Goal: Transaction & Acquisition: Purchase product/service

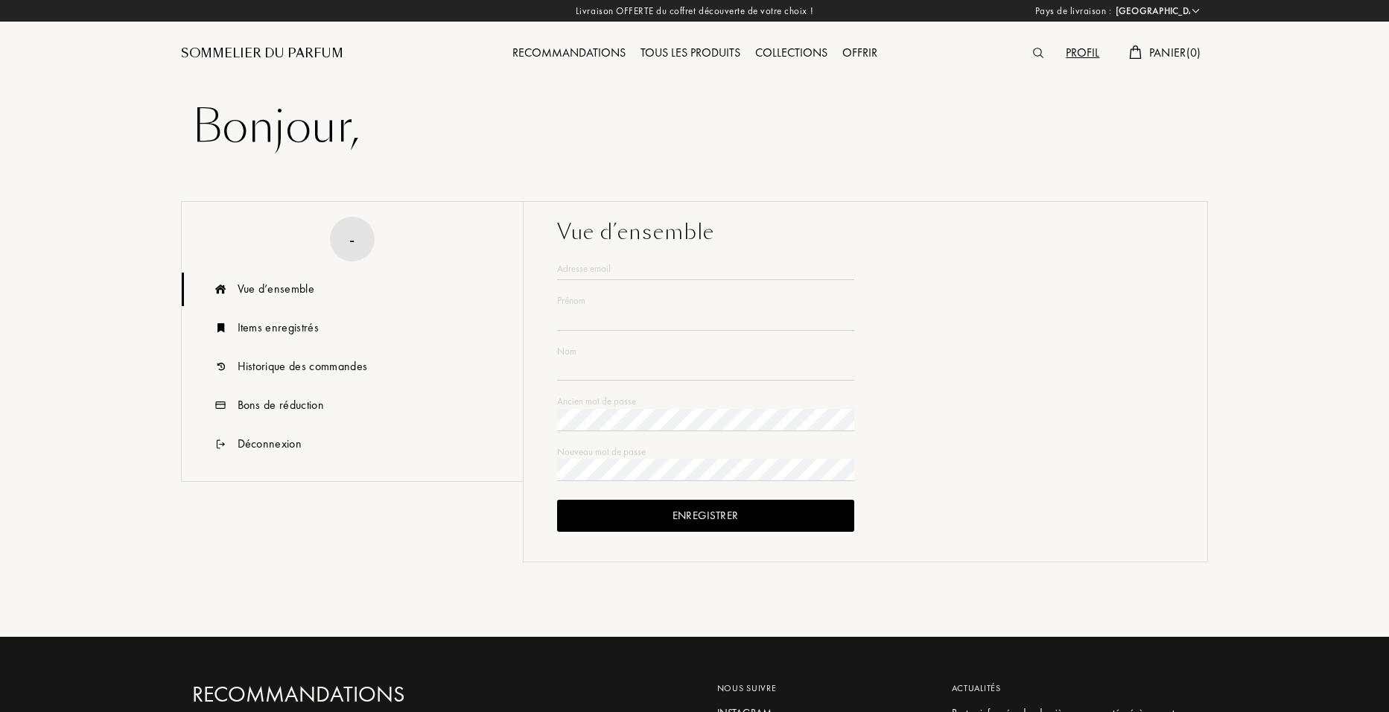
select select "FR"
type input "[PERSON_NAME]"
type input "EID"
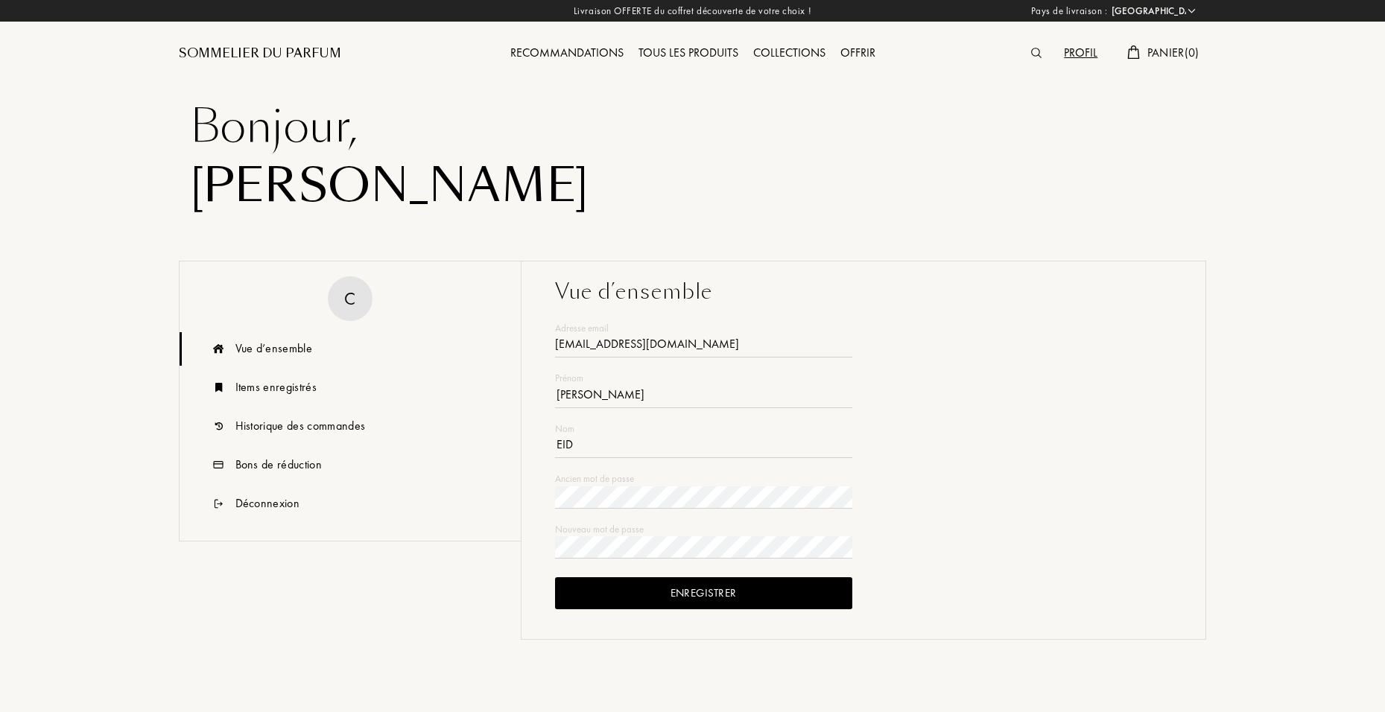
click at [1179, 54] on span "Panier ( 0 )" at bounding box center [1173, 53] width 52 height 16
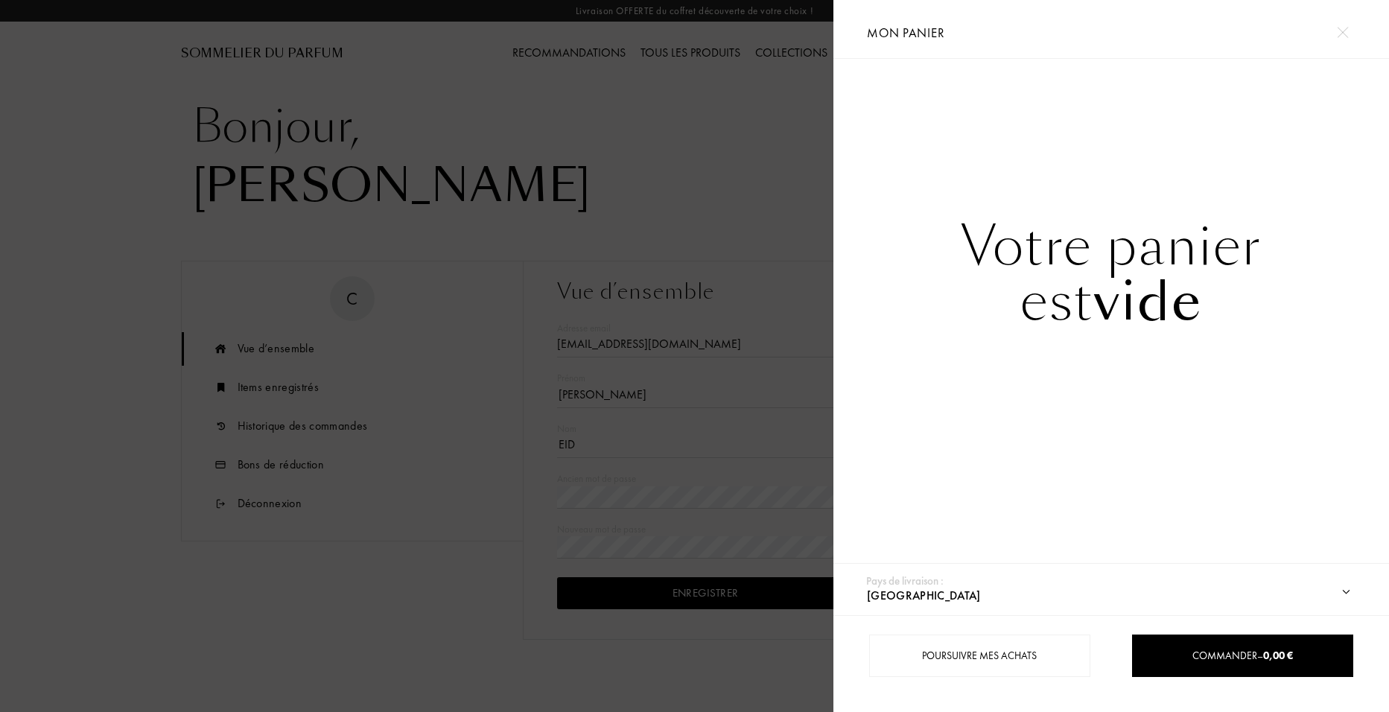
click at [738, 207] on div at bounding box center [417, 356] width 834 height 712
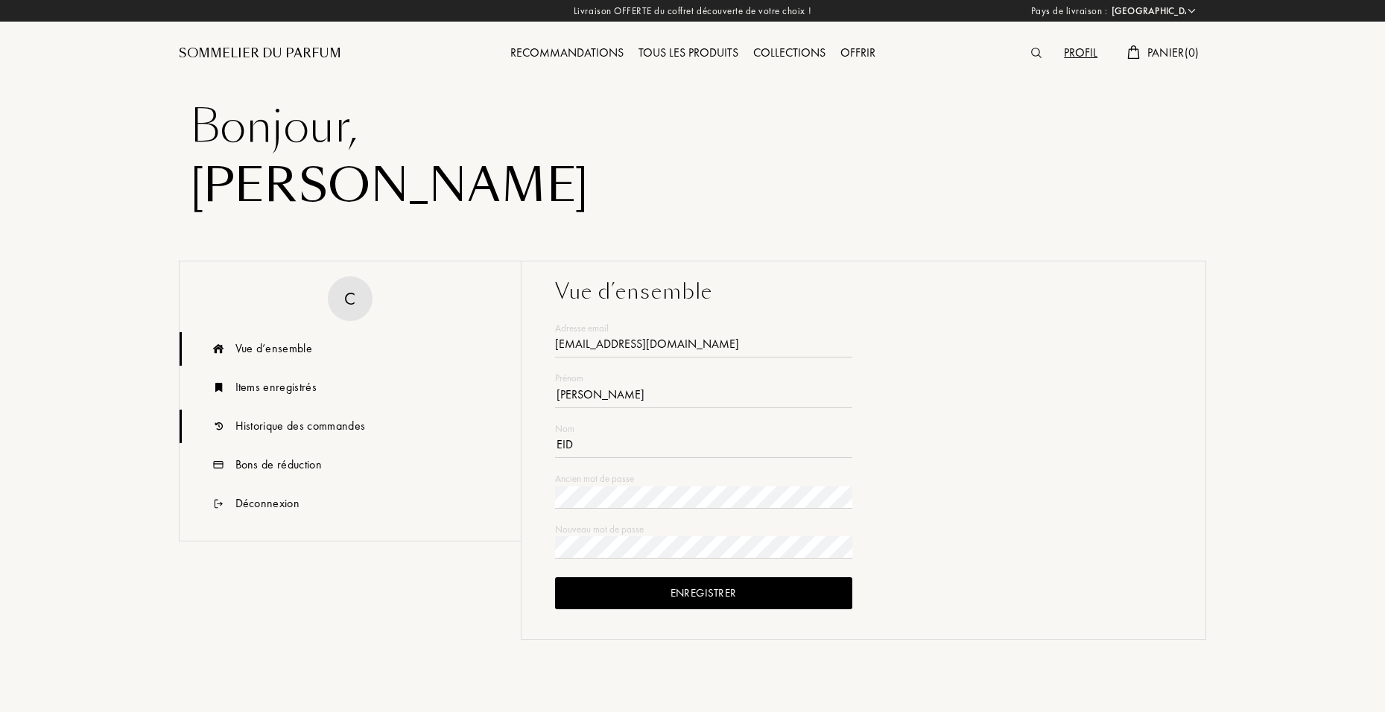
click at [323, 425] on div "Historique des commandes" at bounding box center [300, 426] width 130 height 18
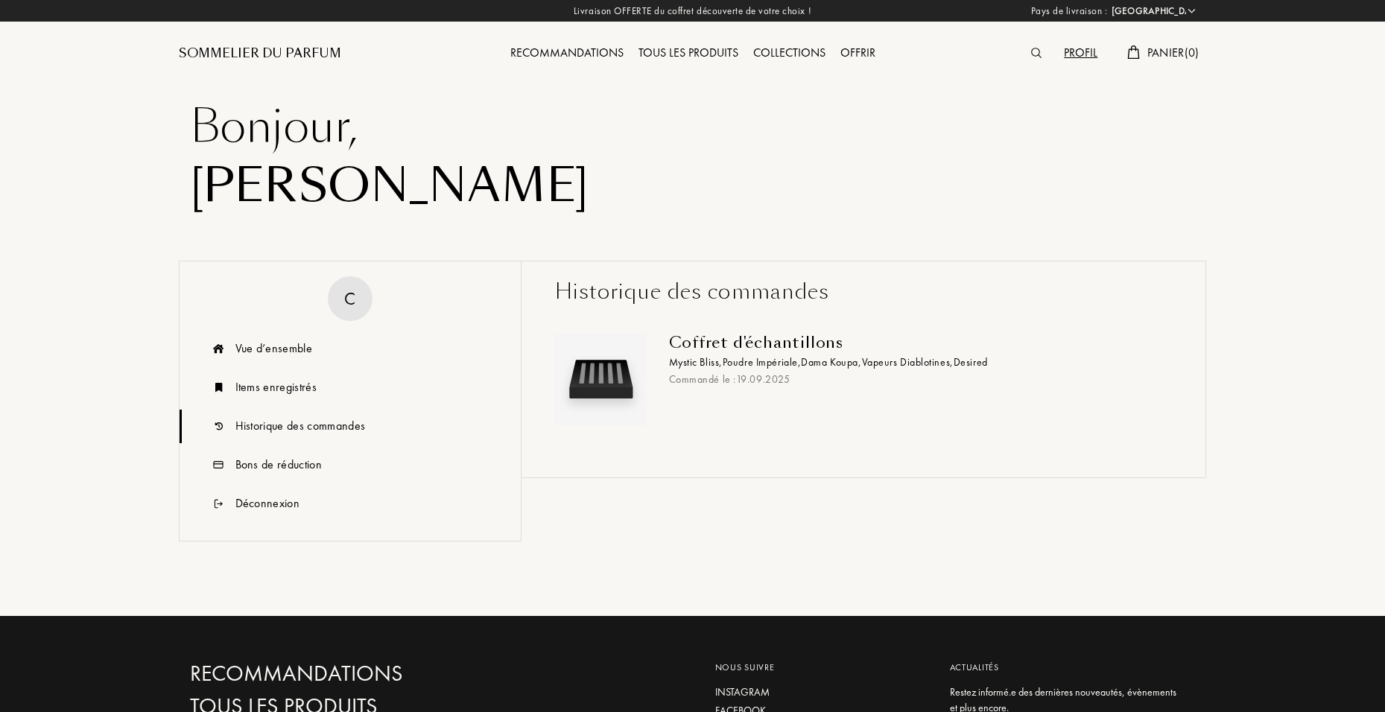
click at [755, 367] on span "Poudre Impériale ," at bounding box center [762, 361] width 79 height 13
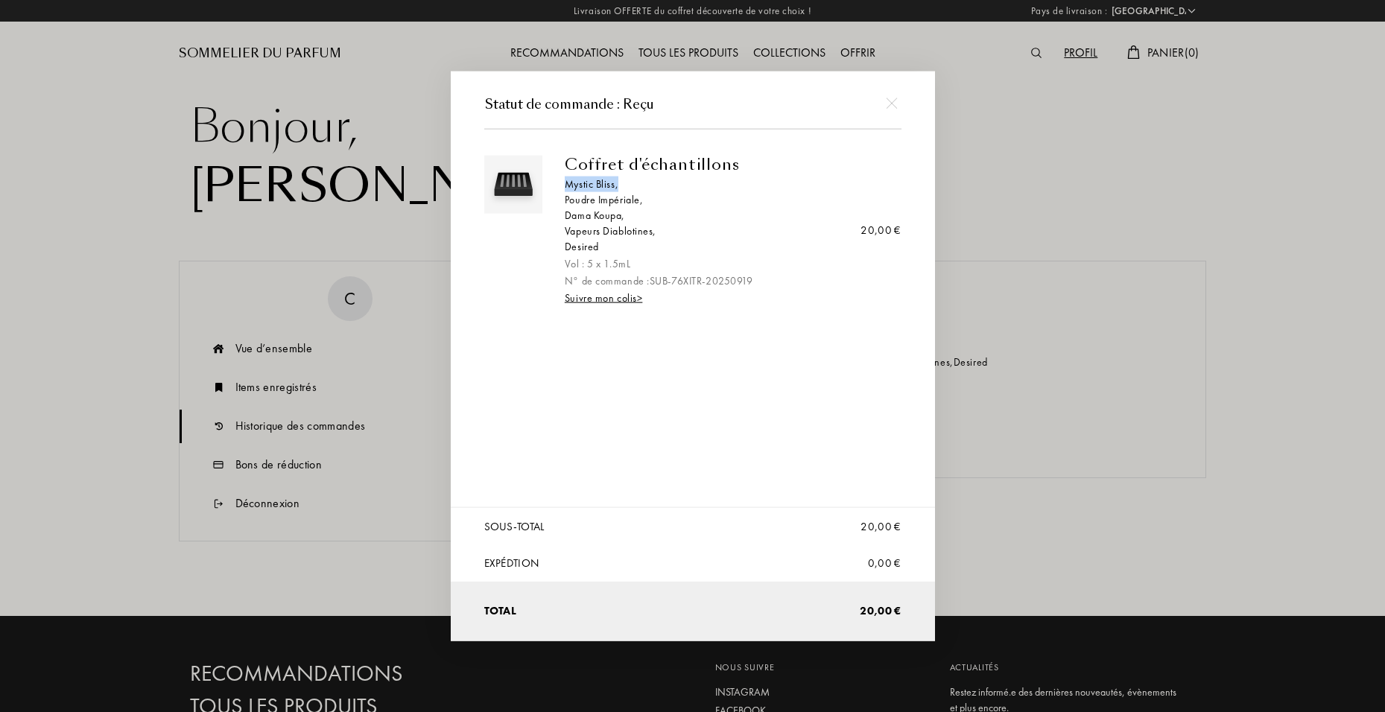
drag, startPoint x: 559, startPoint y: 182, endPoint x: 618, endPoint y: 186, distance: 59.8
click at [618, 186] on div "Coffret d'échantillons Mystic Bliss , Poudre Impériale , Dama Koupa , Vapeurs D…" at bounding box center [727, 230] width 348 height 151
click at [448, 174] on div at bounding box center [694, 356] width 1389 height 712
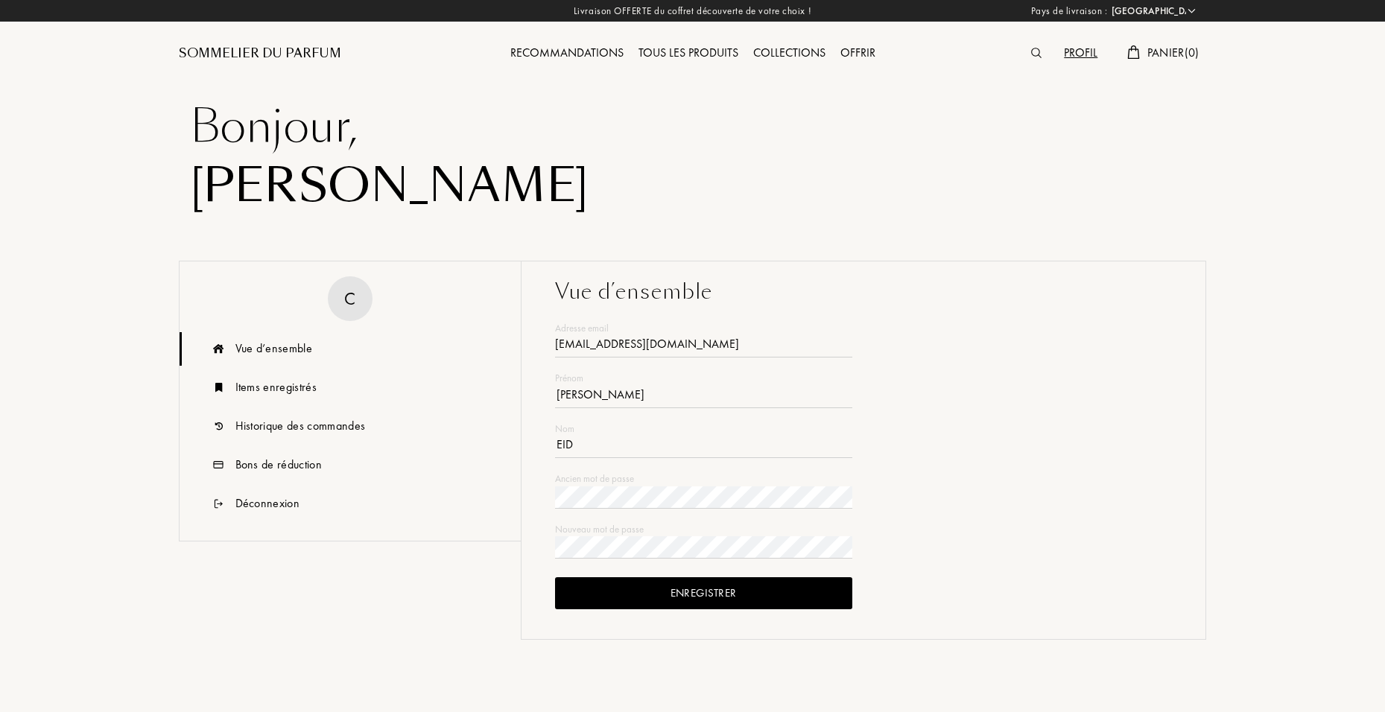
select select "FR"
click at [1037, 47] on div at bounding box center [1040, 53] width 33 height 19
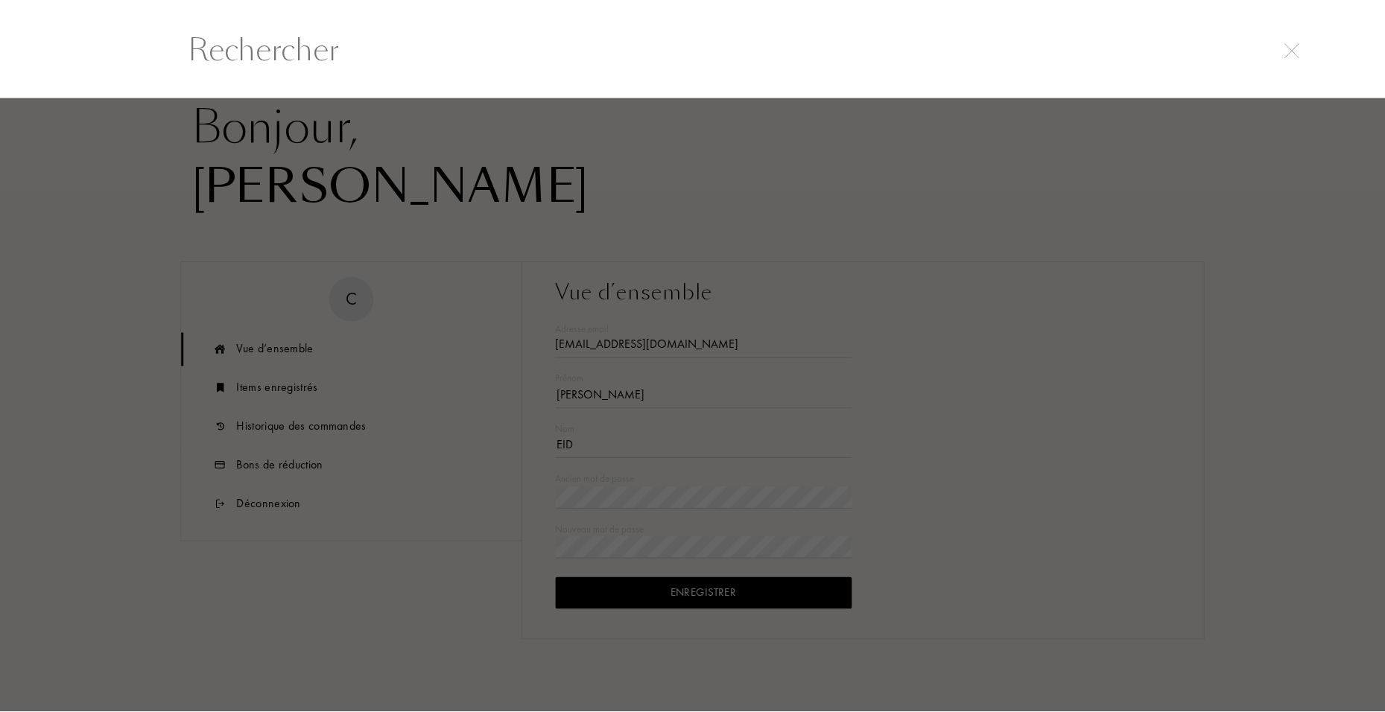
scroll to position [1, 0]
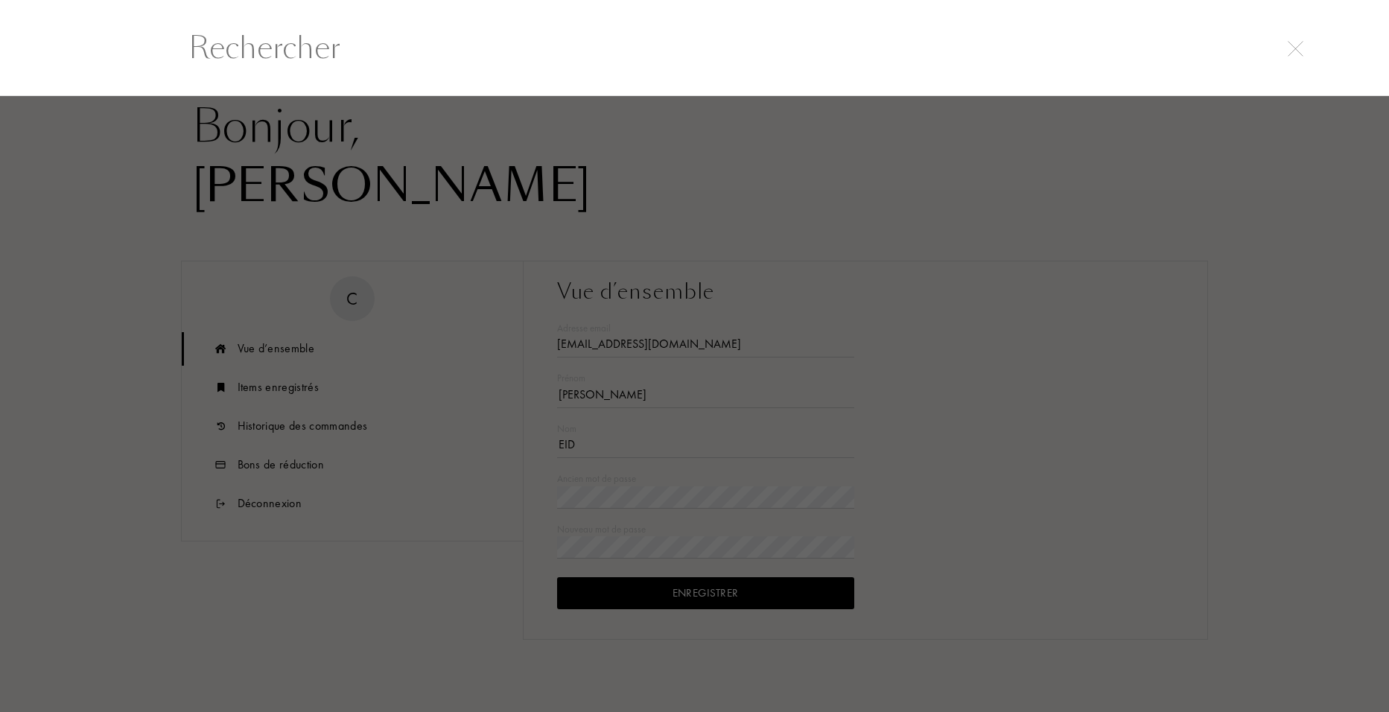
click at [1018, 488] on div at bounding box center [694, 404] width 1389 height 616
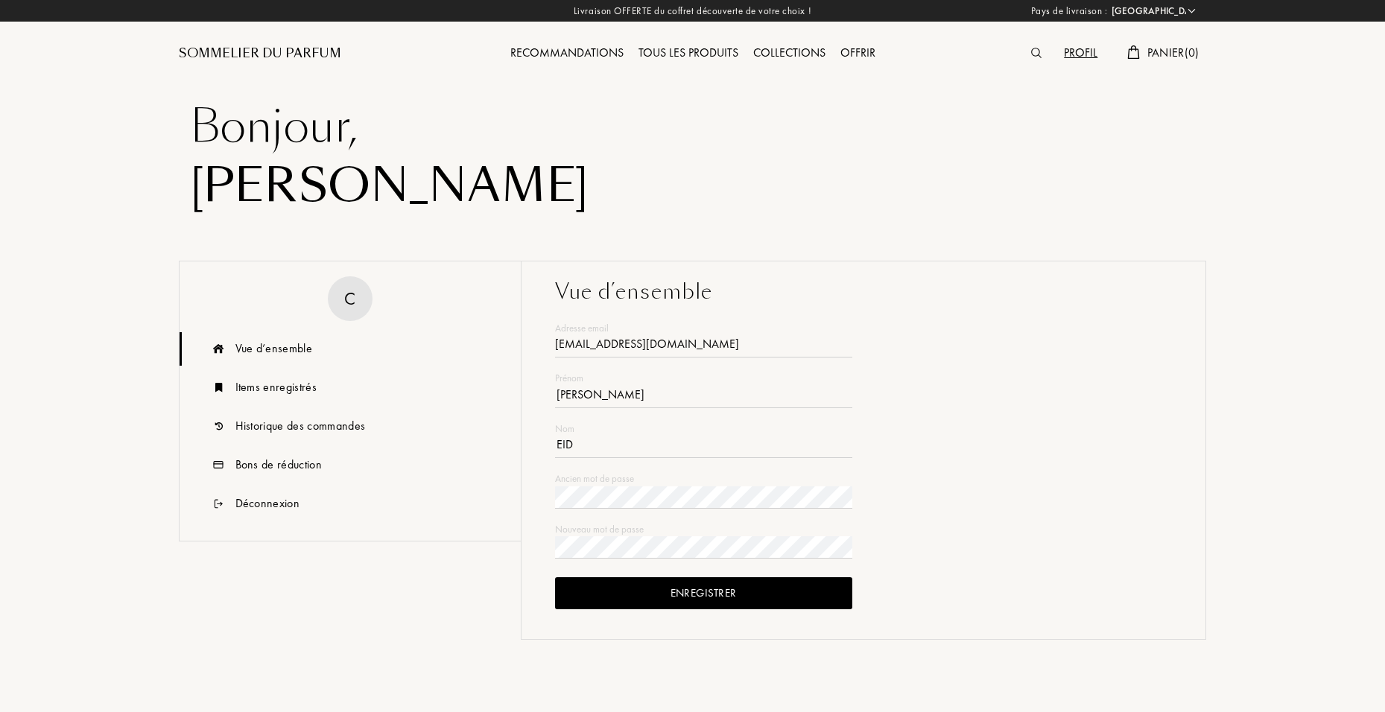
click at [1034, 54] on img at bounding box center [1036, 53] width 10 height 10
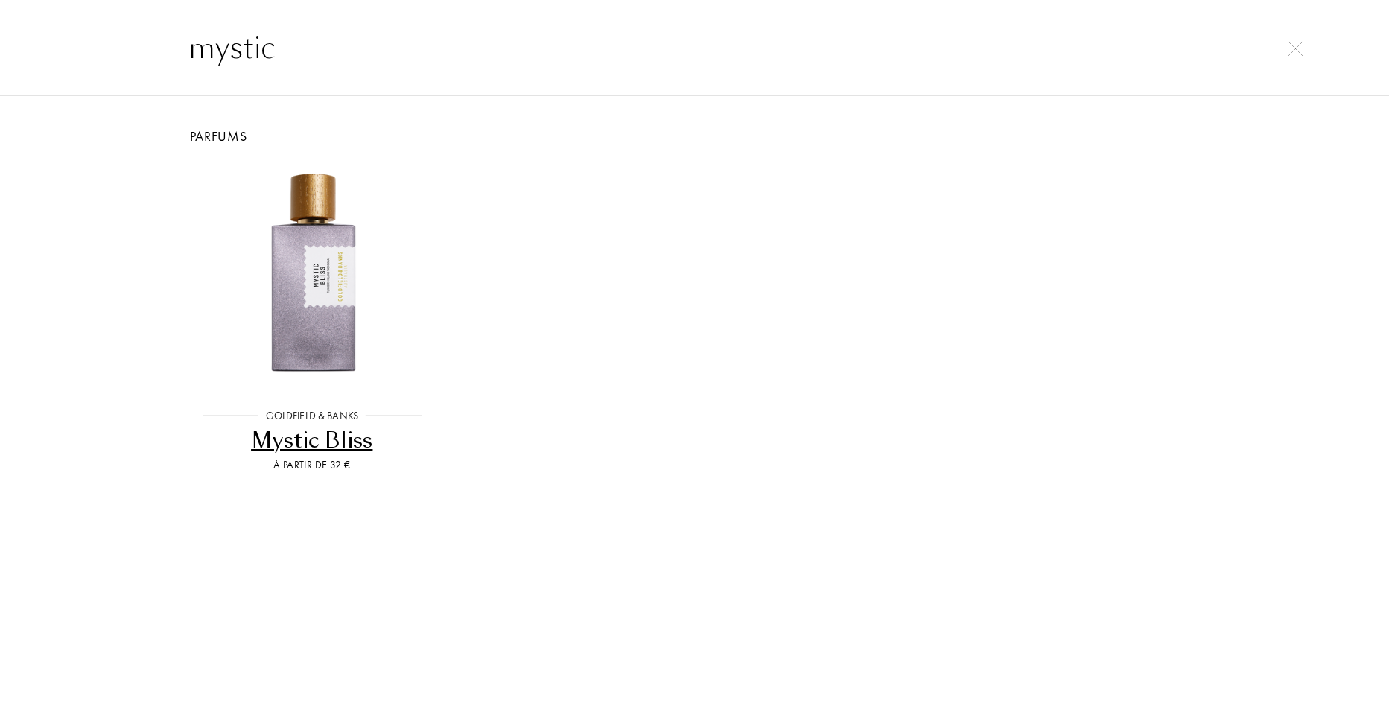
type input "mystic"
click at [296, 433] on div "Mystic Bliss" at bounding box center [313, 440] width 244 height 29
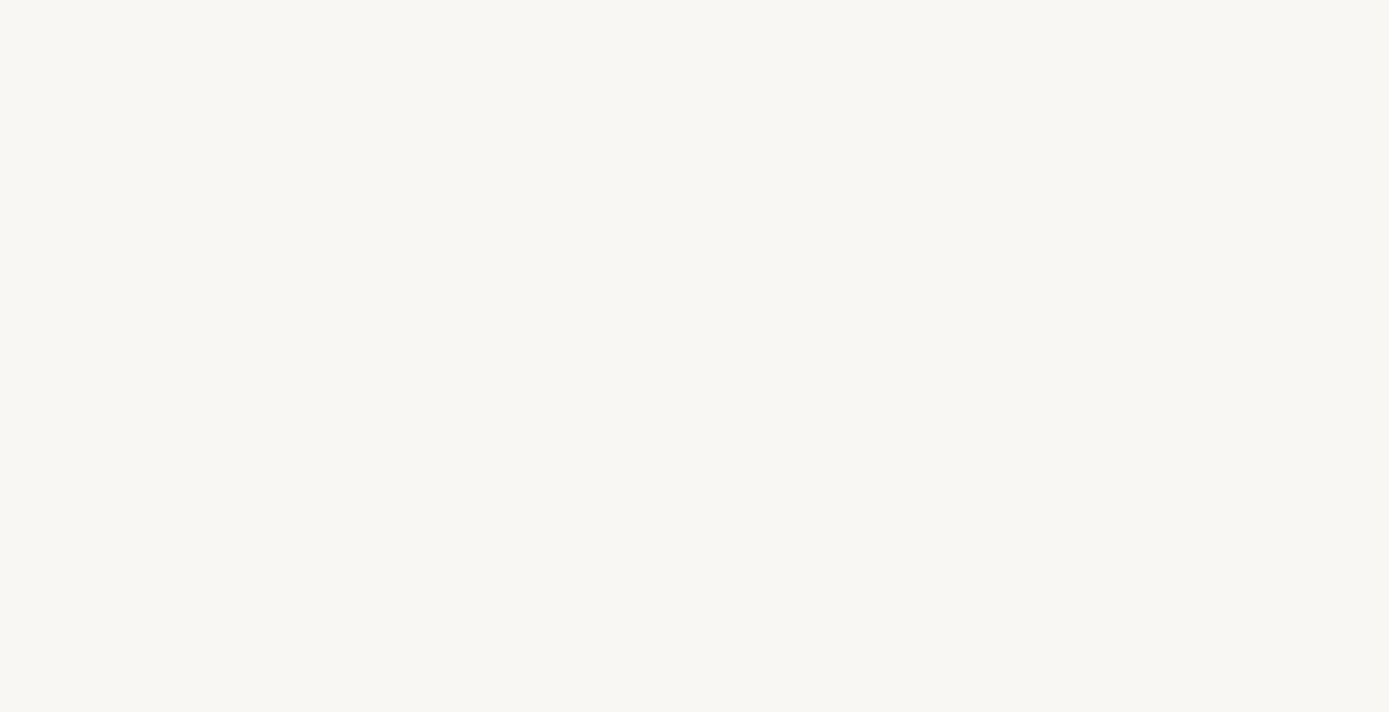
select select "FR"
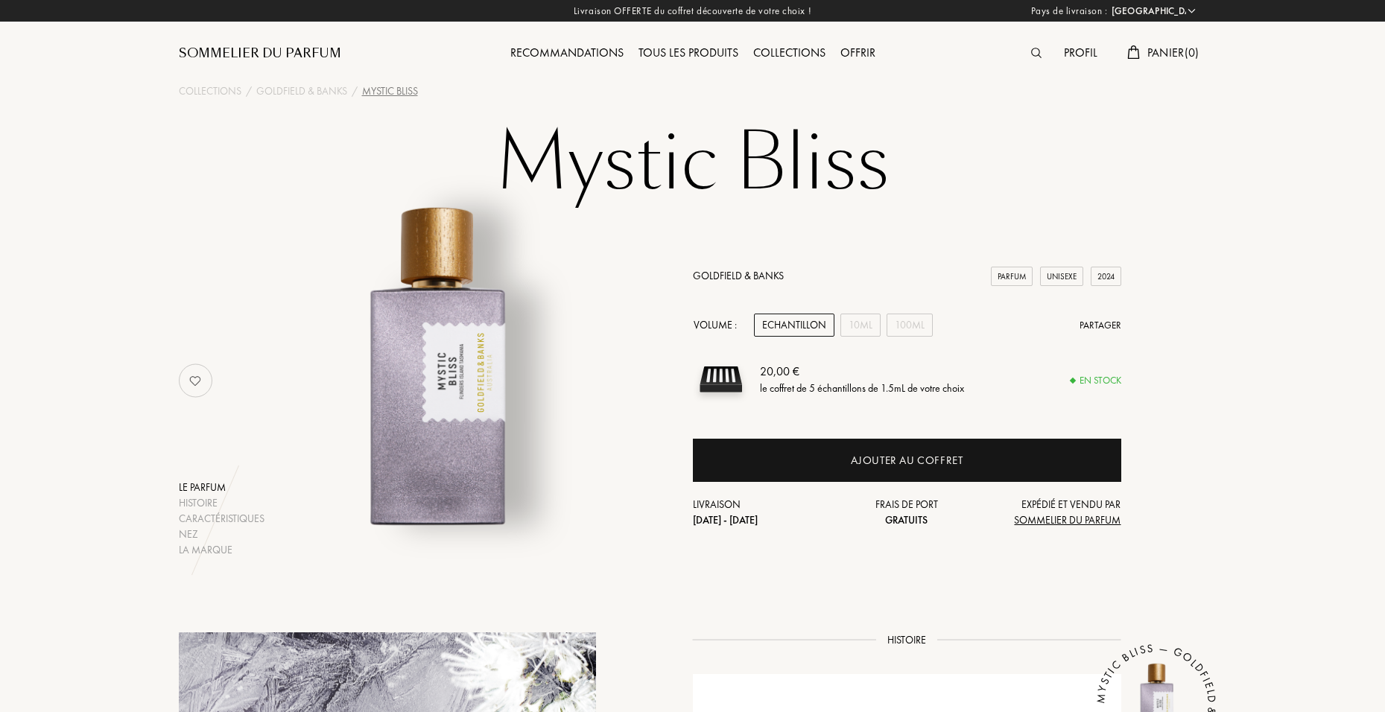
click at [1033, 56] on img at bounding box center [1036, 53] width 10 height 10
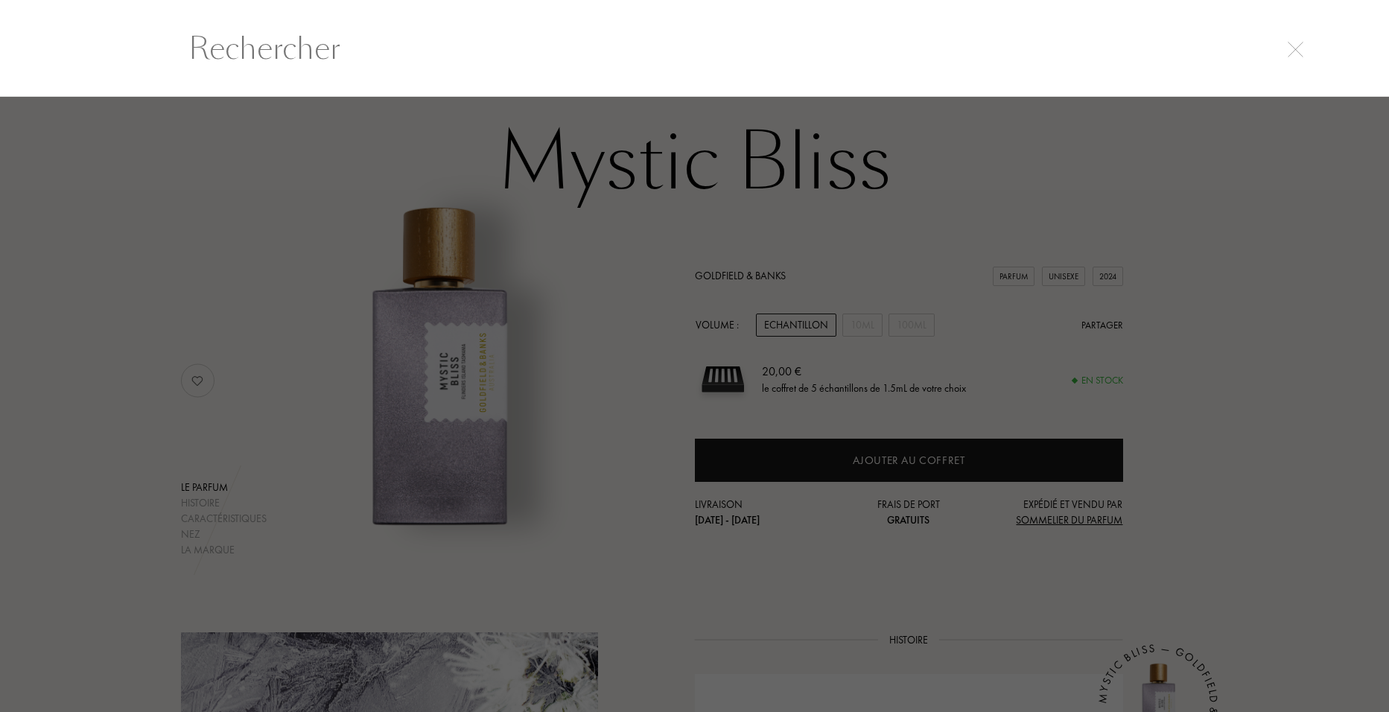
scroll to position [1, 0]
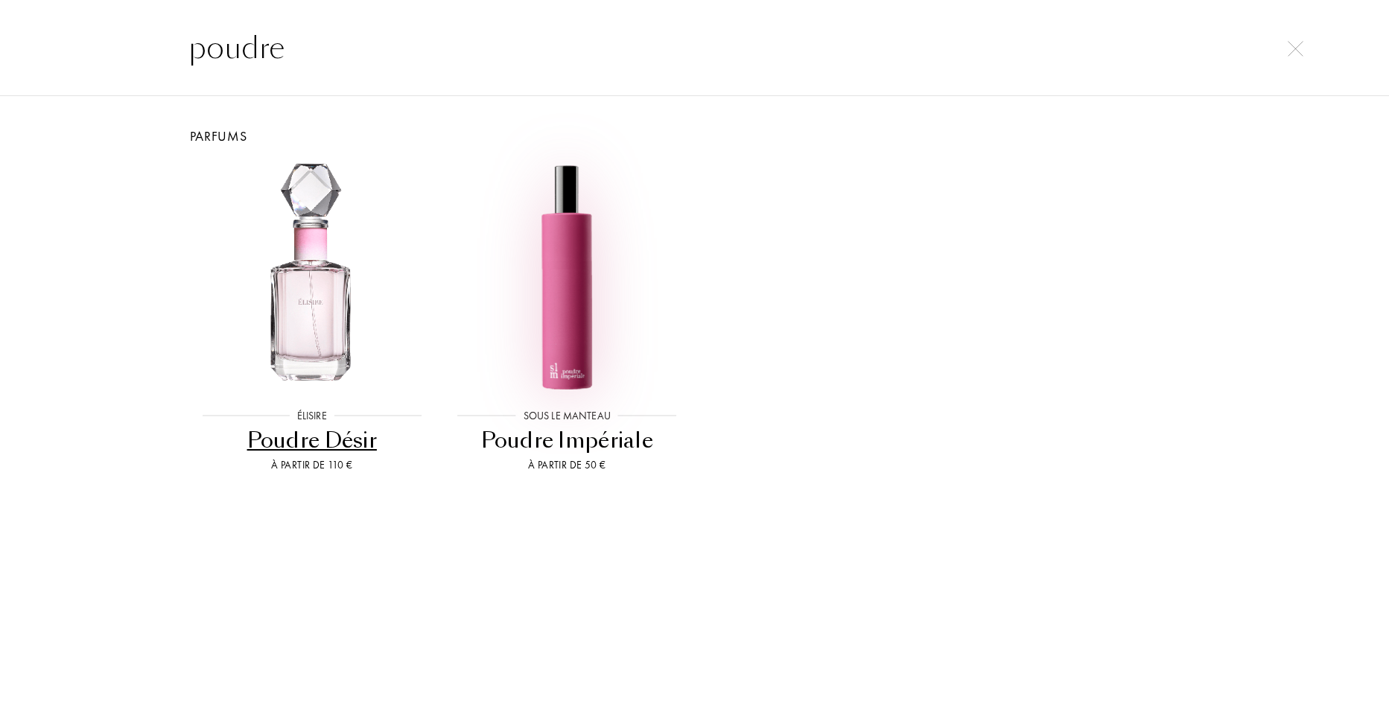
type input "poudre"
click at [559, 267] on img at bounding box center [566, 276] width 229 height 229
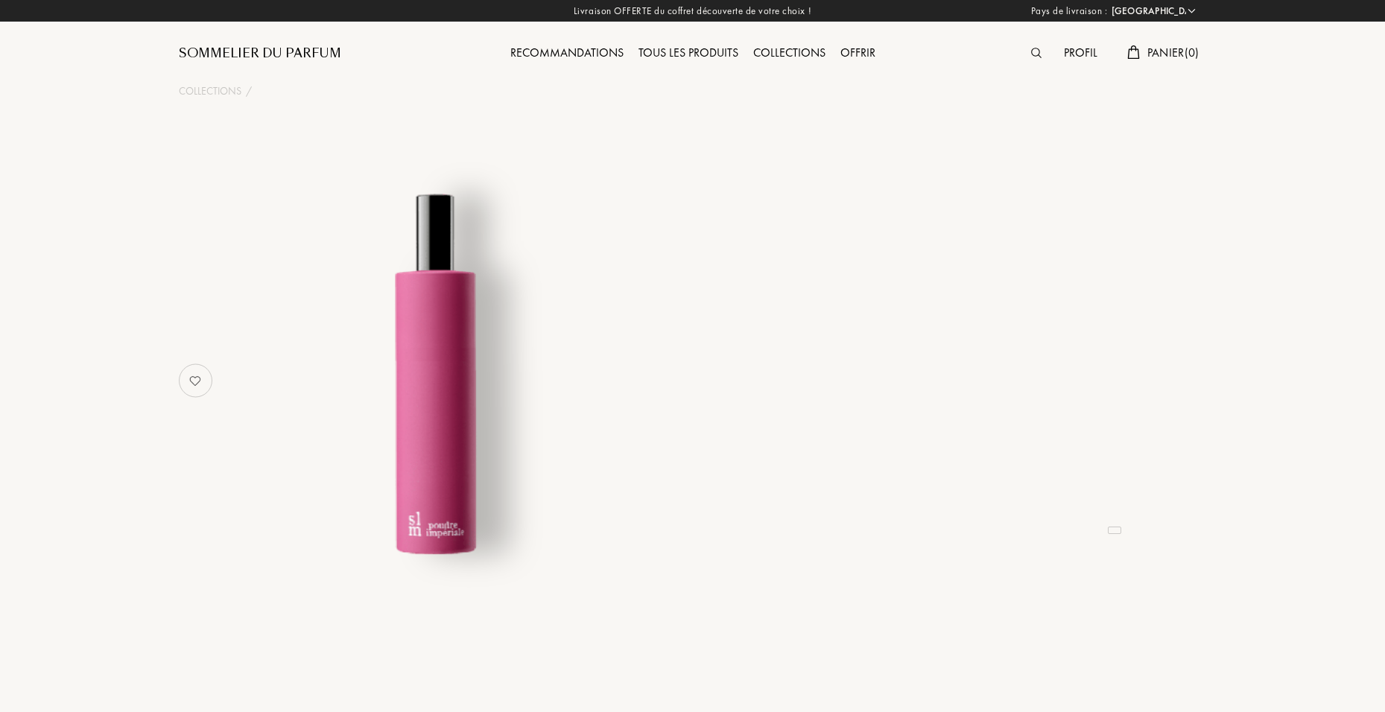
select select "FR"
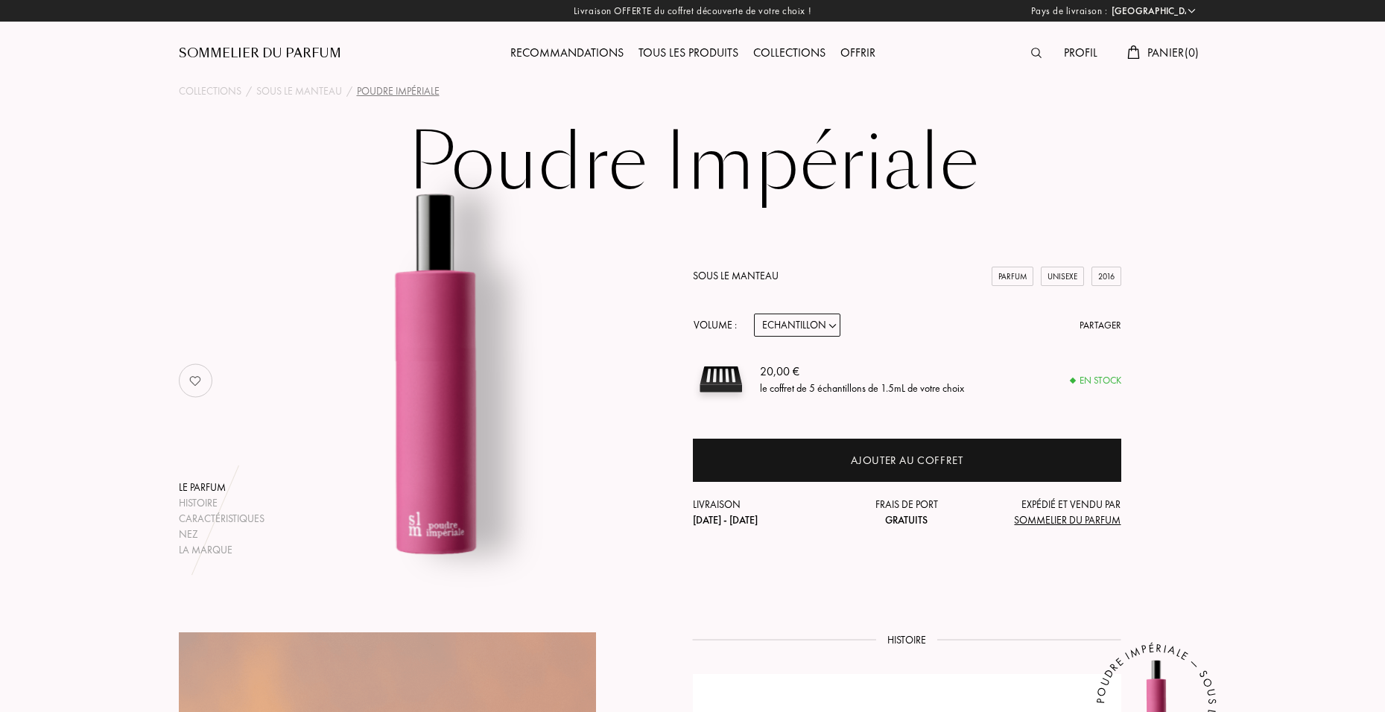
click at [1025, 54] on div at bounding box center [1040, 53] width 33 height 19
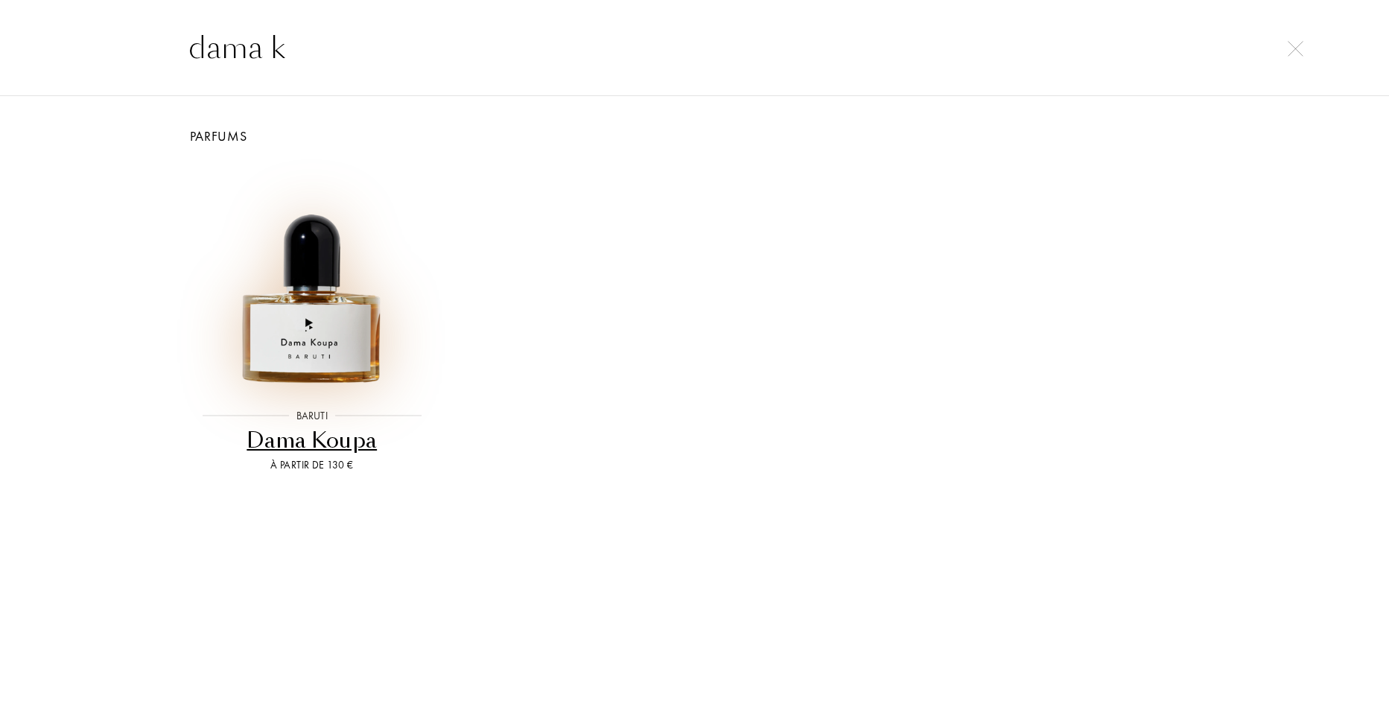
type input "dama k"
click at [311, 311] on img at bounding box center [311, 276] width 229 height 229
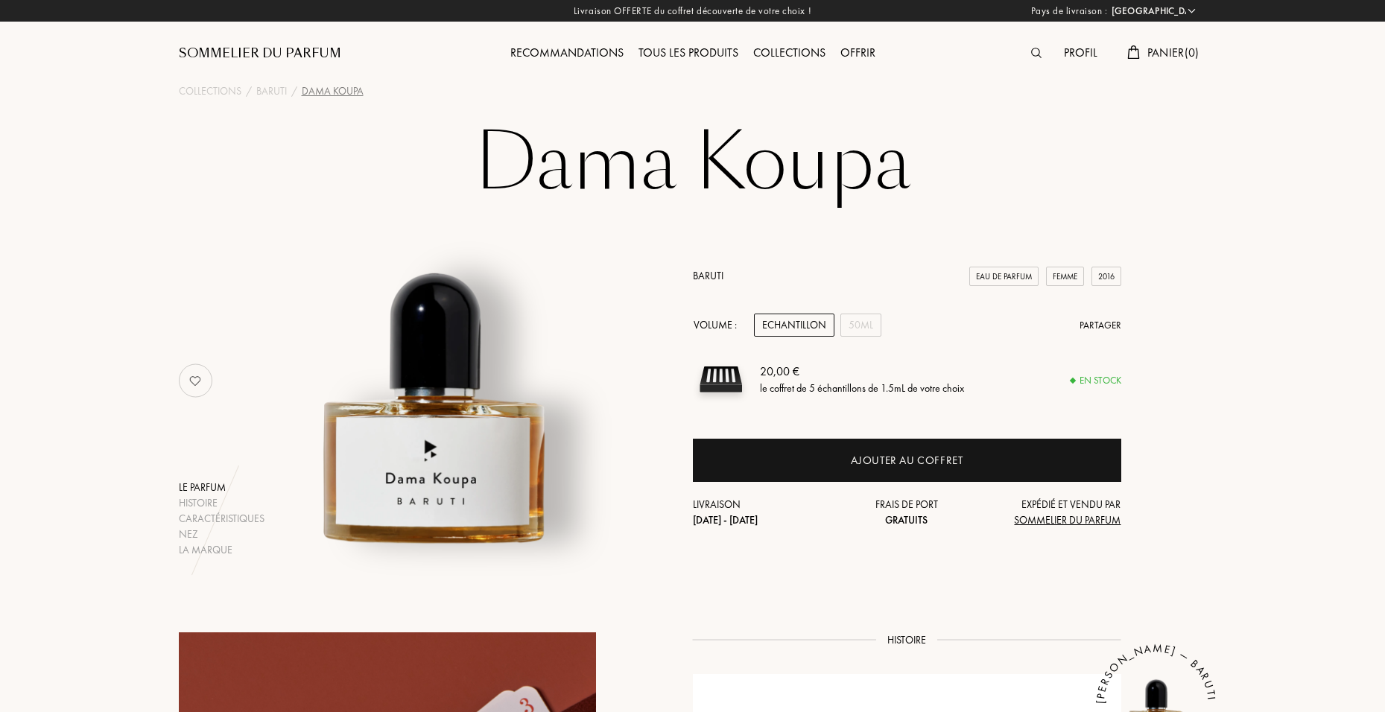
select select "FR"
click at [1031, 56] on img at bounding box center [1036, 53] width 10 height 10
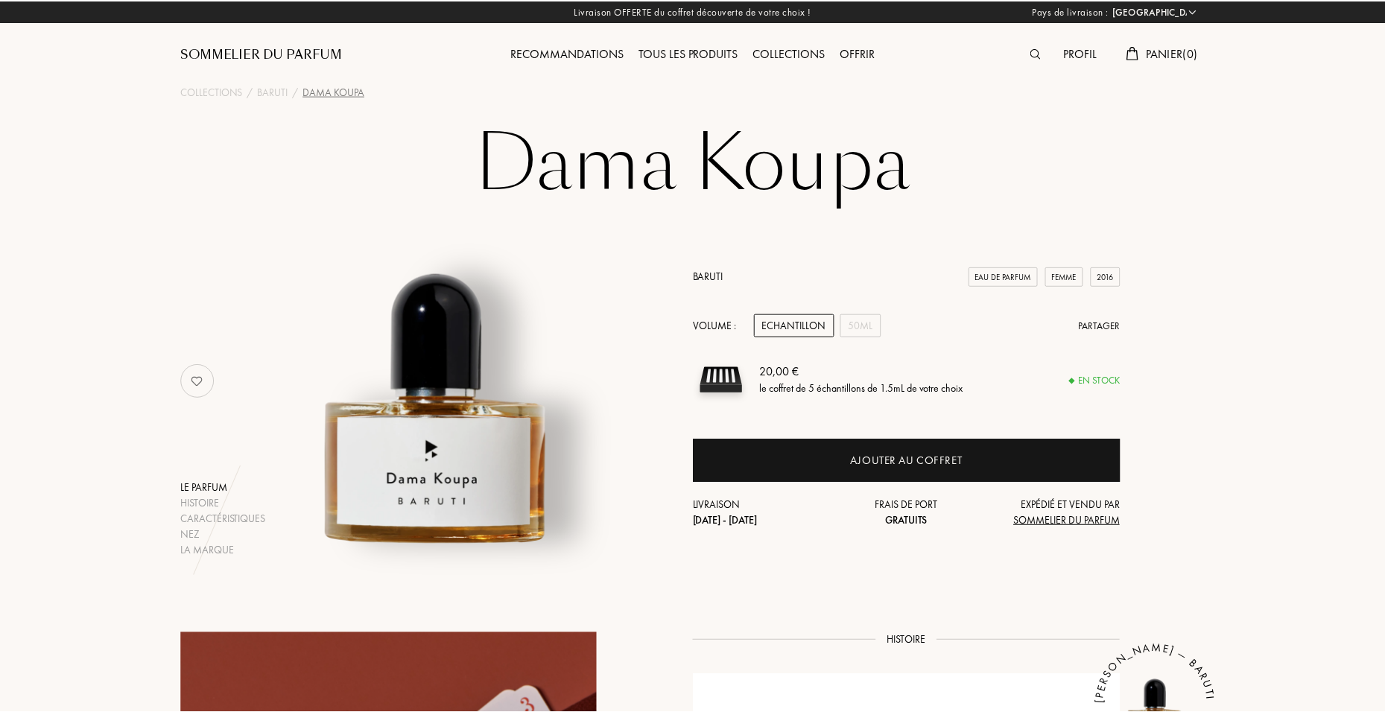
scroll to position [1, 0]
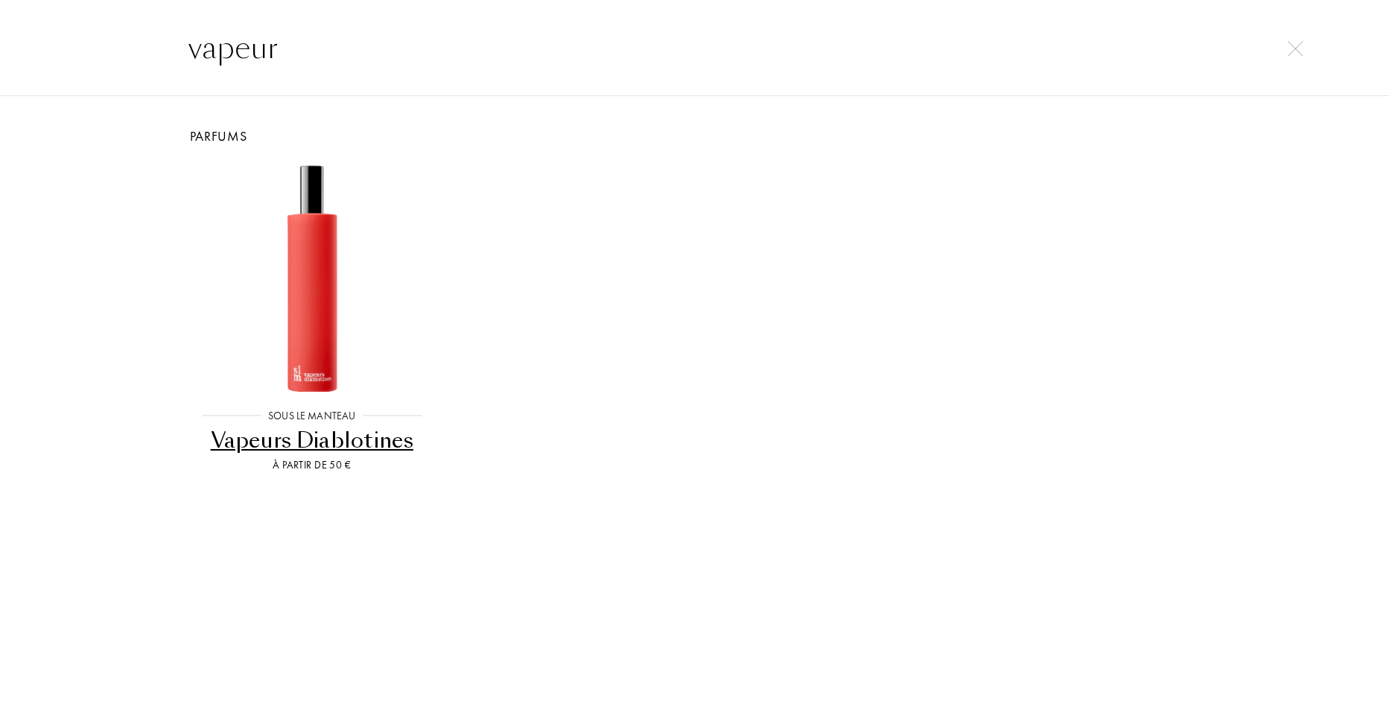
type input "vapeur"
click at [374, 445] on div "Vapeurs Diablotines" at bounding box center [313, 440] width 244 height 29
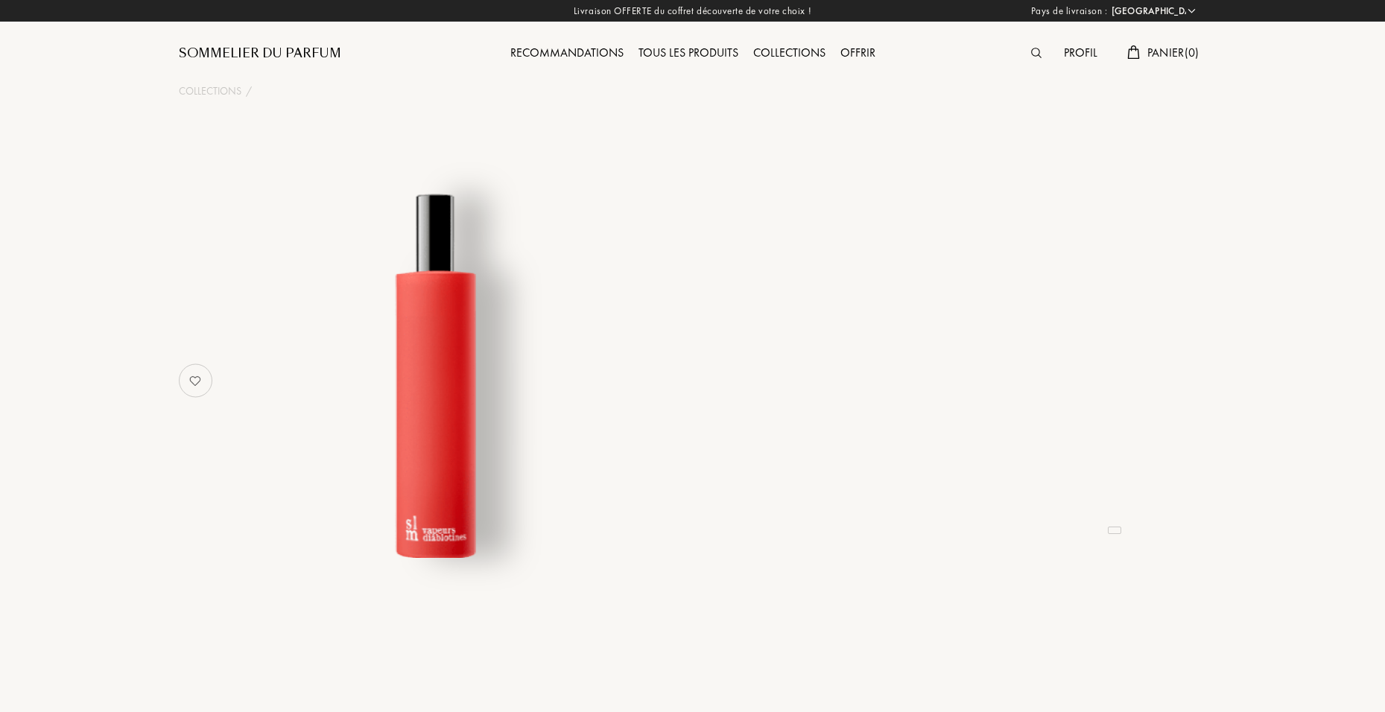
select select "FR"
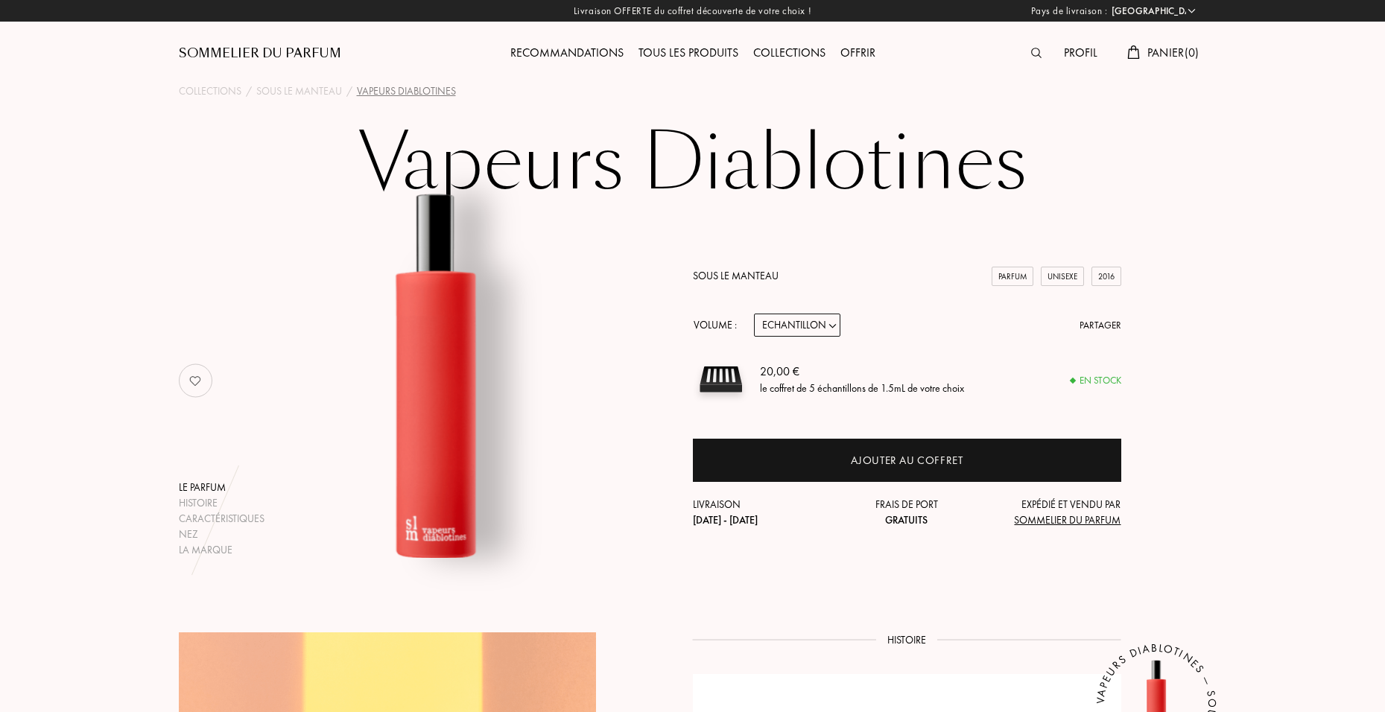
drag, startPoint x: 1035, startPoint y: 55, endPoint x: 1042, endPoint y: 60, distance: 9.1
click at [1035, 55] on img at bounding box center [1036, 53] width 10 height 10
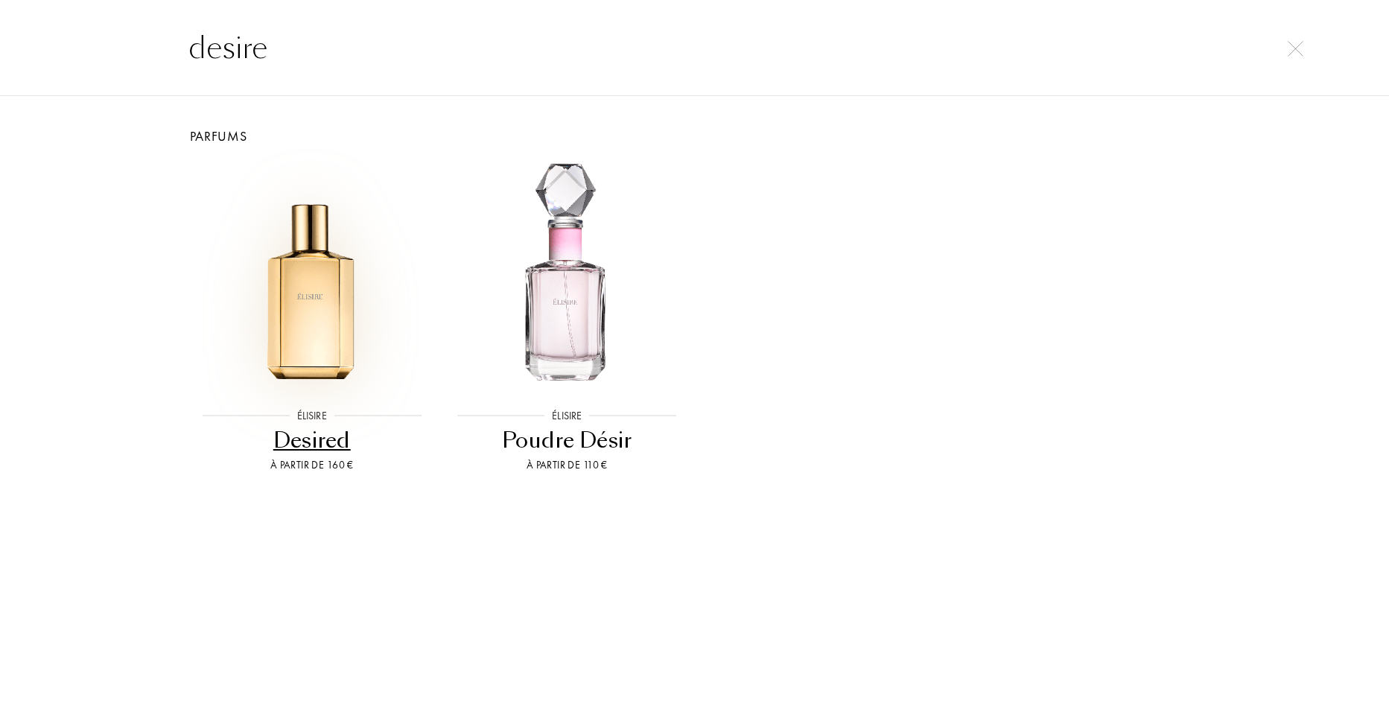
type input "desire"
click at [334, 311] on img at bounding box center [311, 276] width 229 height 229
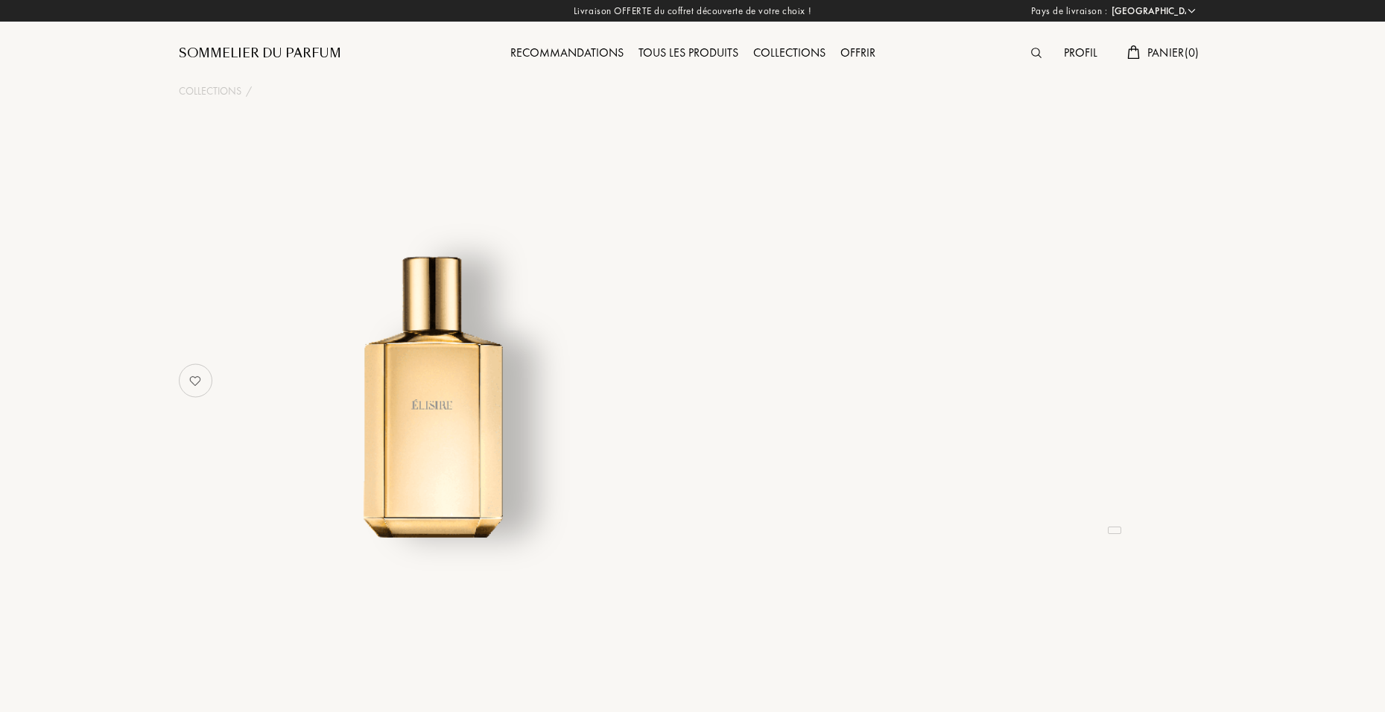
select select "FR"
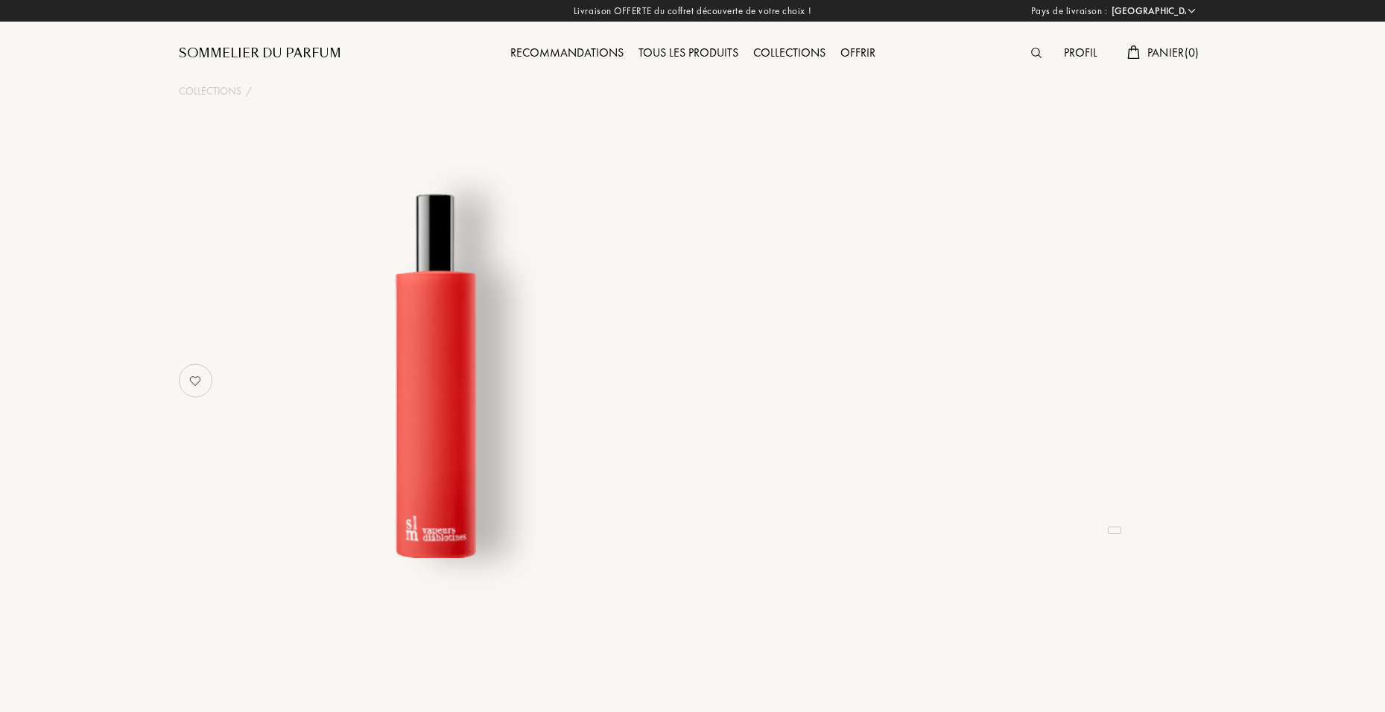
select select "FR"
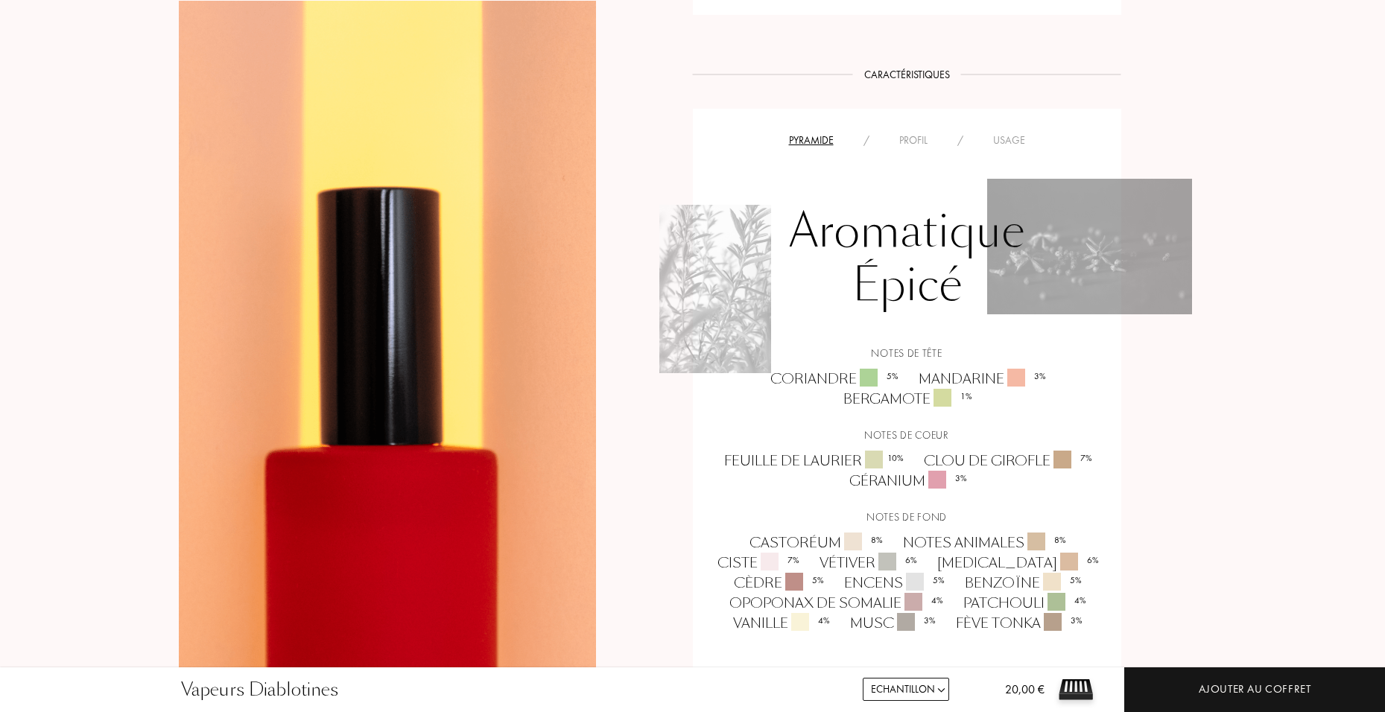
scroll to position [1043, 0]
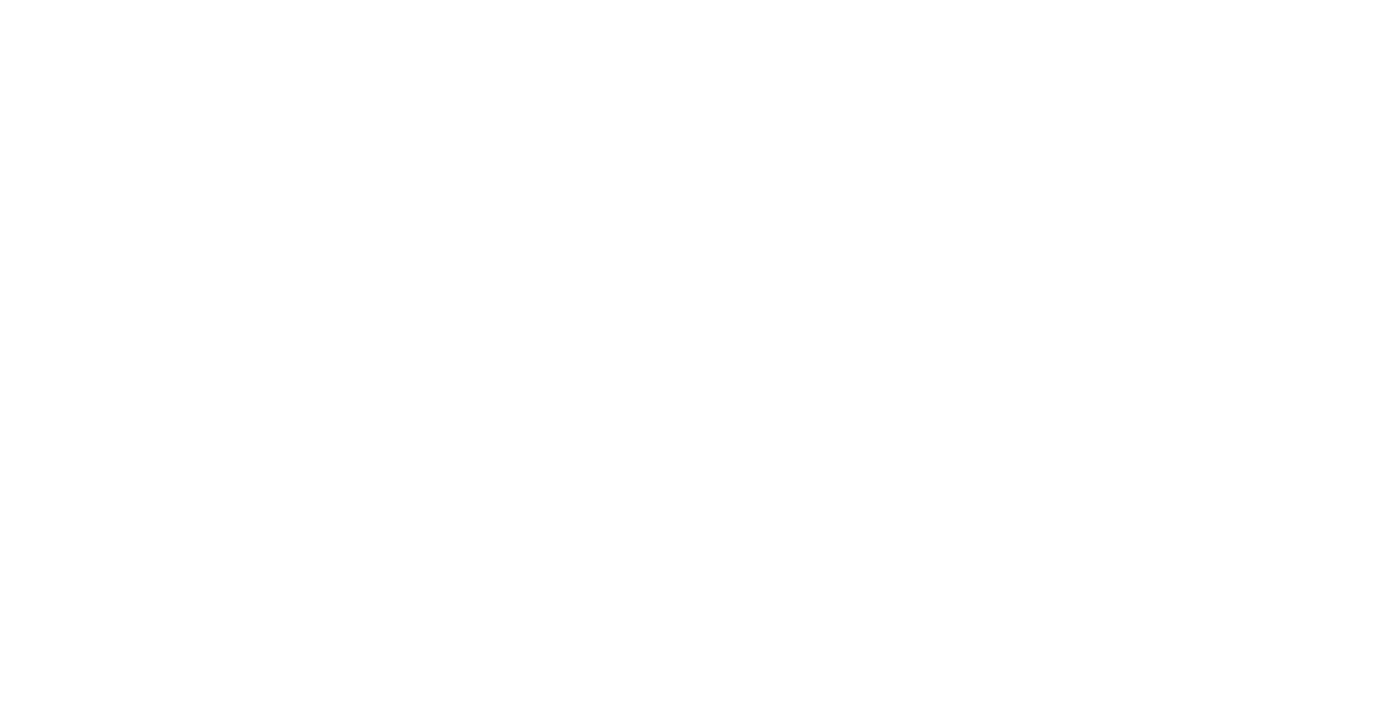
select select "FR"
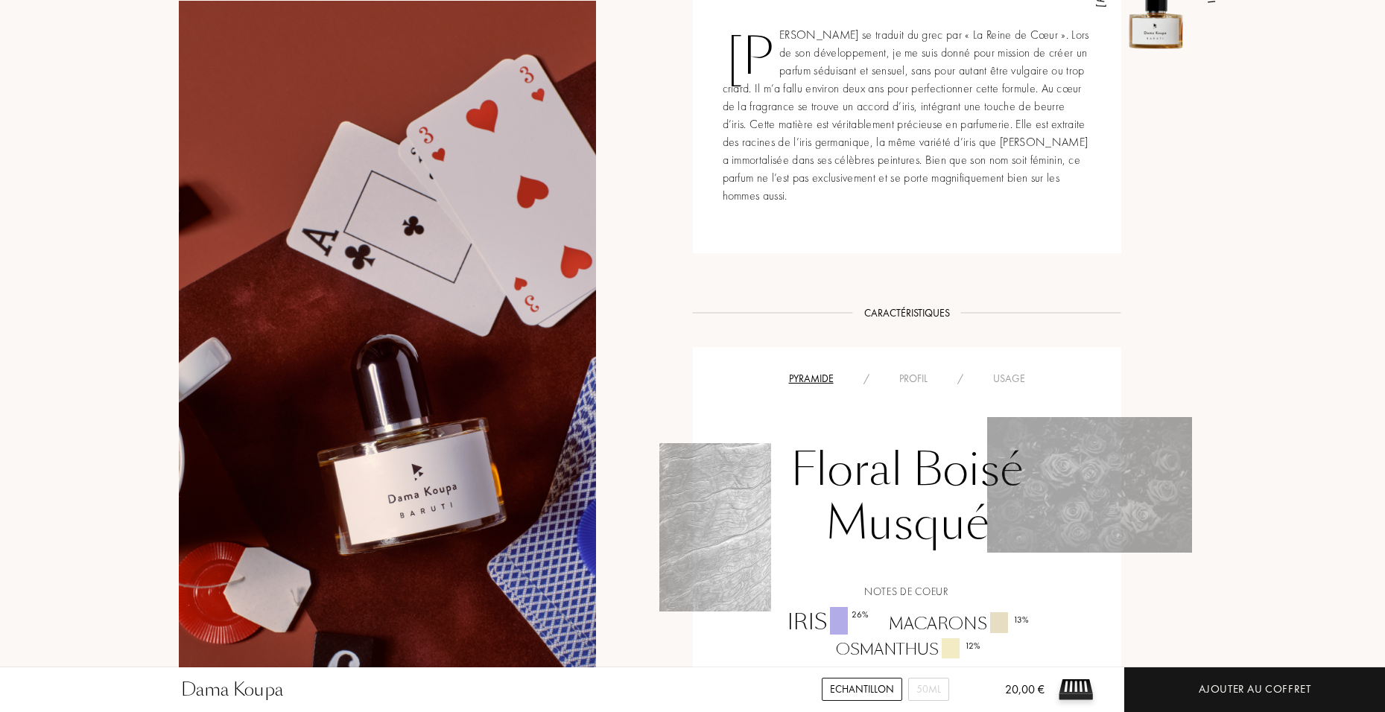
scroll to position [670, 0]
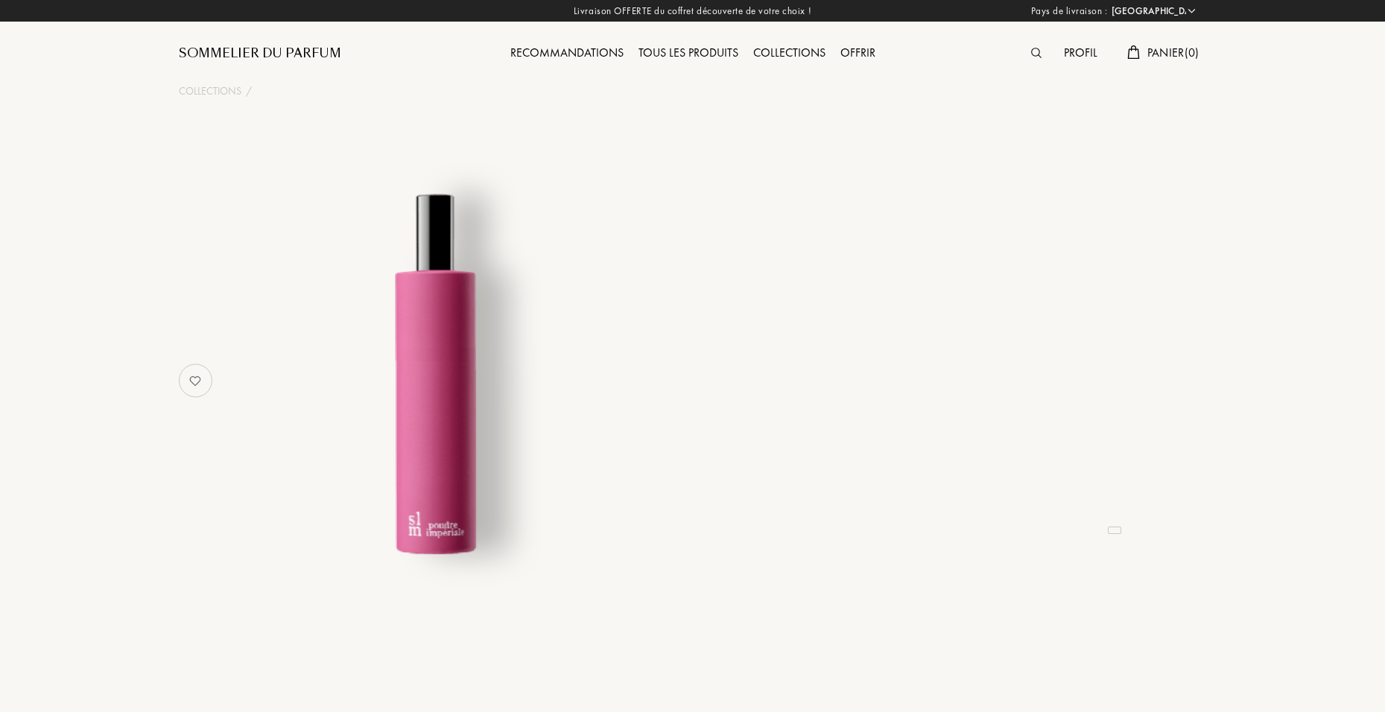
select select "FR"
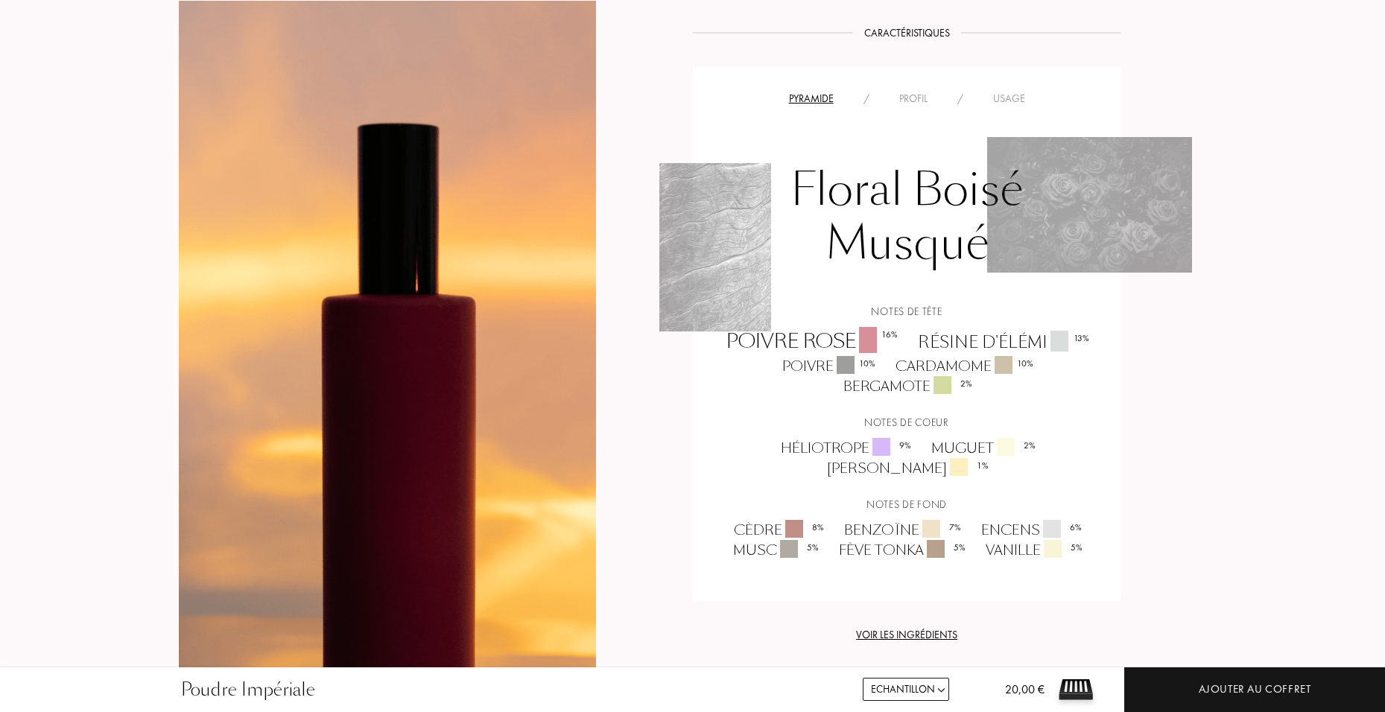
scroll to position [1043, 0]
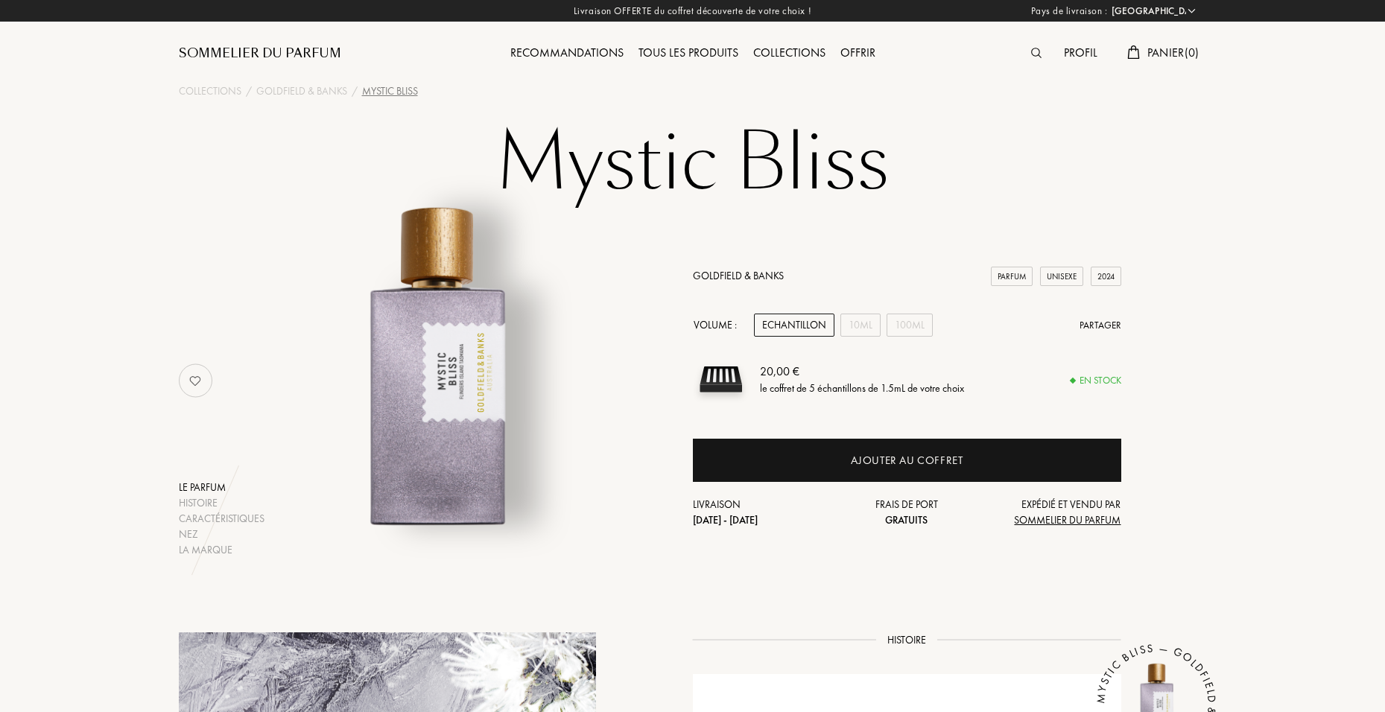
select select "FR"
click at [863, 320] on div "10mL" at bounding box center [860, 325] width 40 height 23
click at [906, 327] on div "100mL" at bounding box center [909, 325] width 46 height 23
click at [857, 327] on div "10mL" at bounding box center [860, 325] width 40 height 23
click at [828, 319] on div "Echantillon" at bounding box center [794, 325] width 80 height 23
